Goal: Check status: Check status

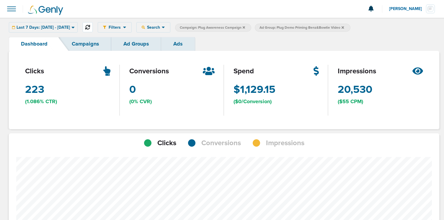
scroll to position [294767, 294757]
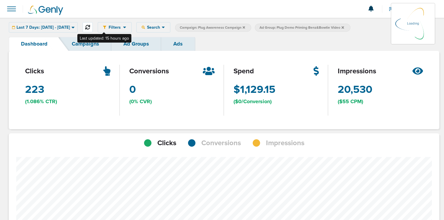
click at [90, 28] on icon at bounding box center [87, 27] width 5 height 5
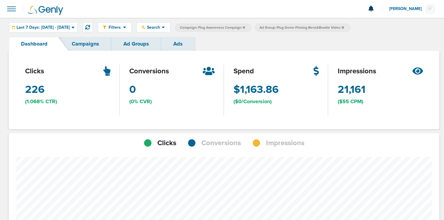
scroll to position [417, 426]
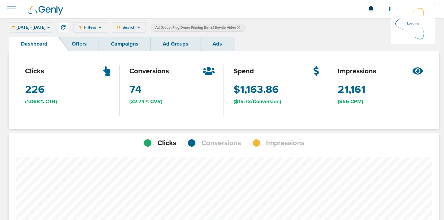
scroll to position [294724, 294757]
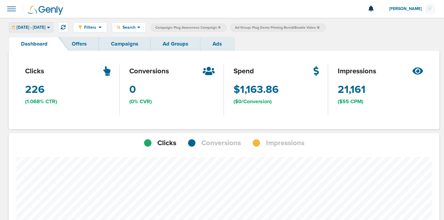
click at [50, 30] on icon at bounding box center [48, 27] width 3 height 5
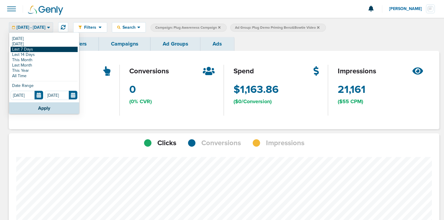
click at [55, 50] on link "Last 7 Days" at bounding box center [44, 49] width 67 height 5
